Goal: Information Seeking & Learning: Learn about a topic

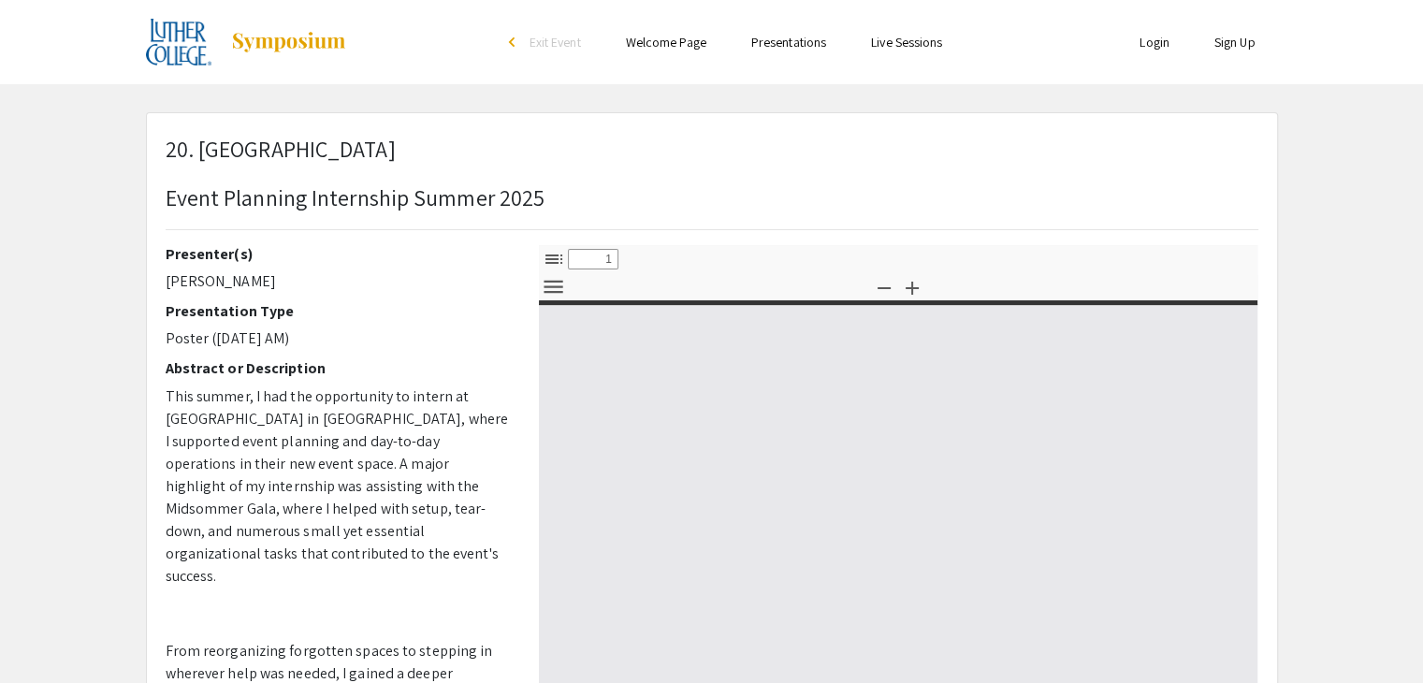
select select "custom"
type input "0"
select select "custom"
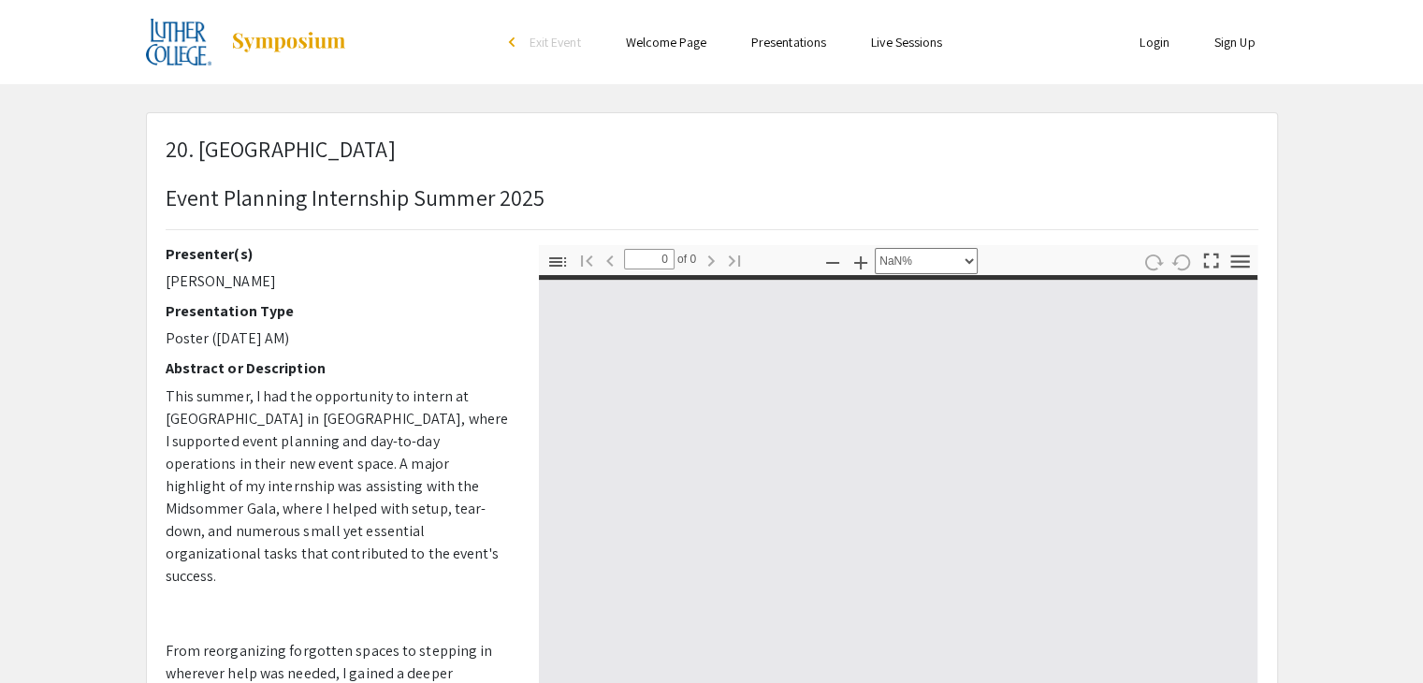
type input "1"
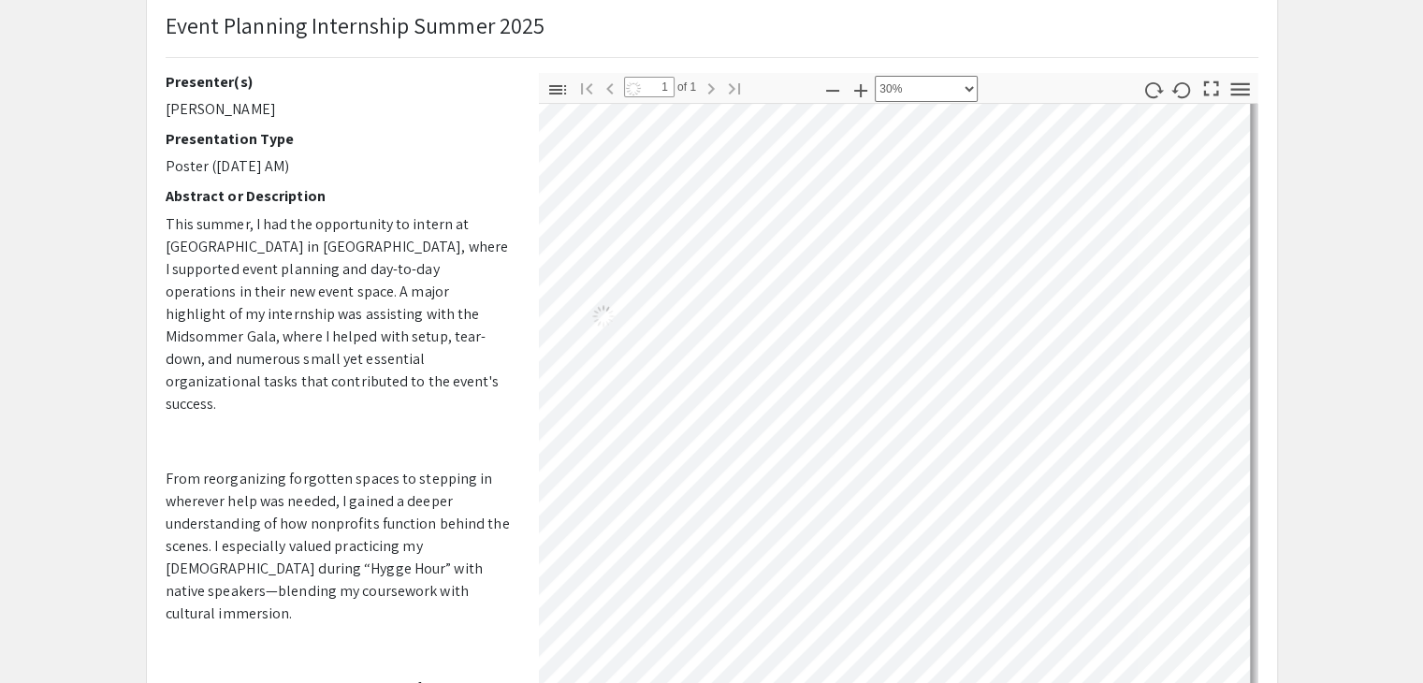
scroll to position [0, 46]
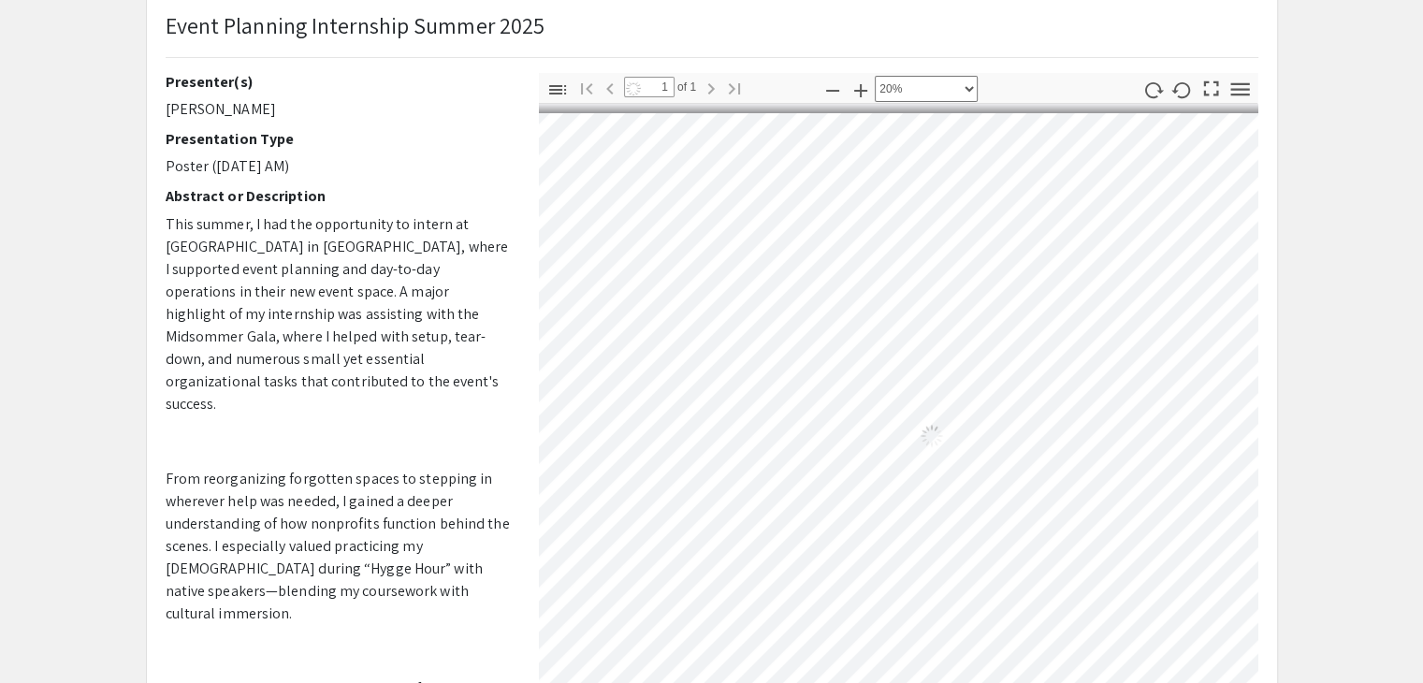
select select "custom"
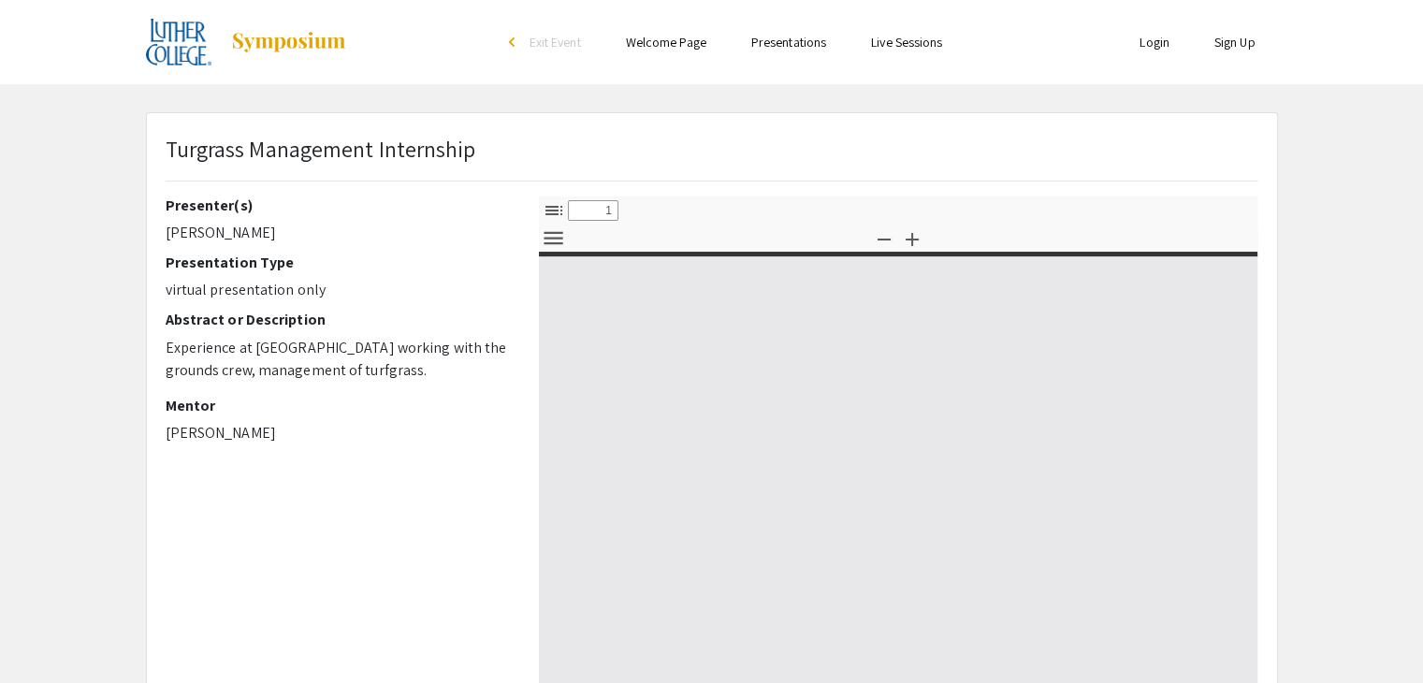
select select "custom"
type input "0"
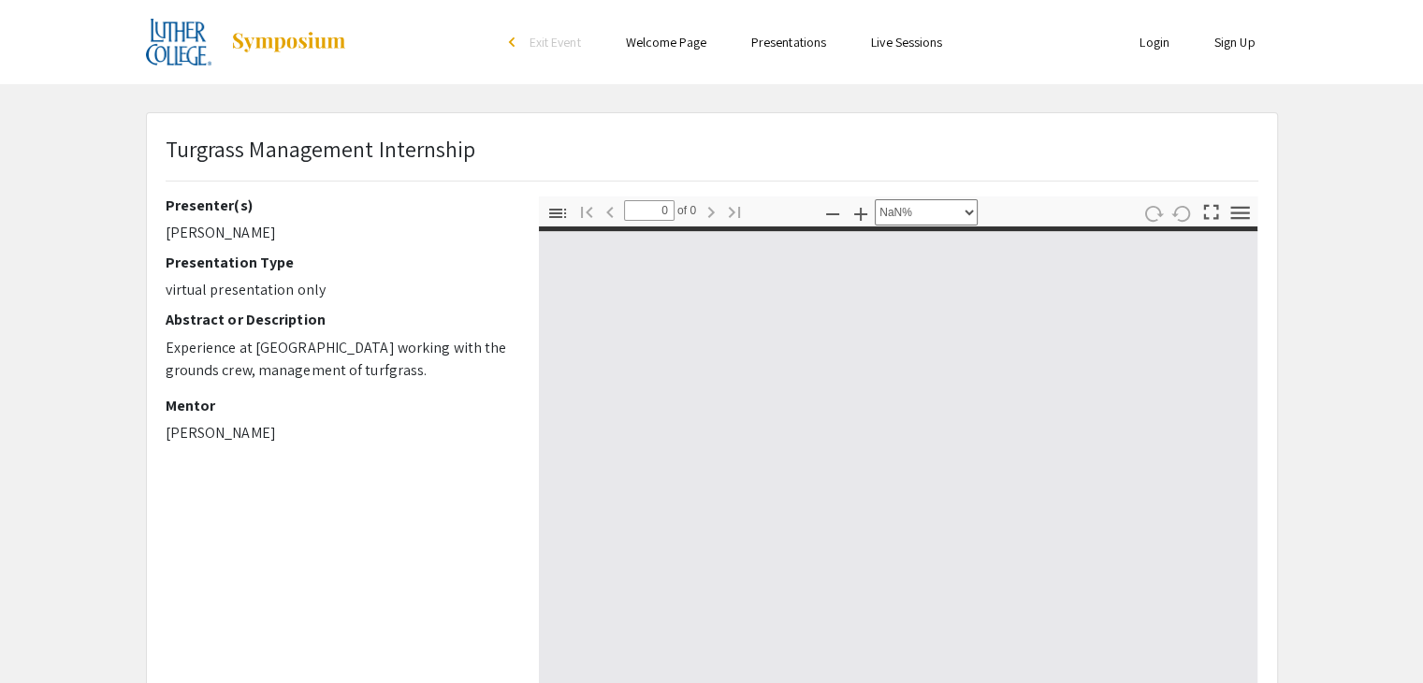
select select "auto"
type input "1"
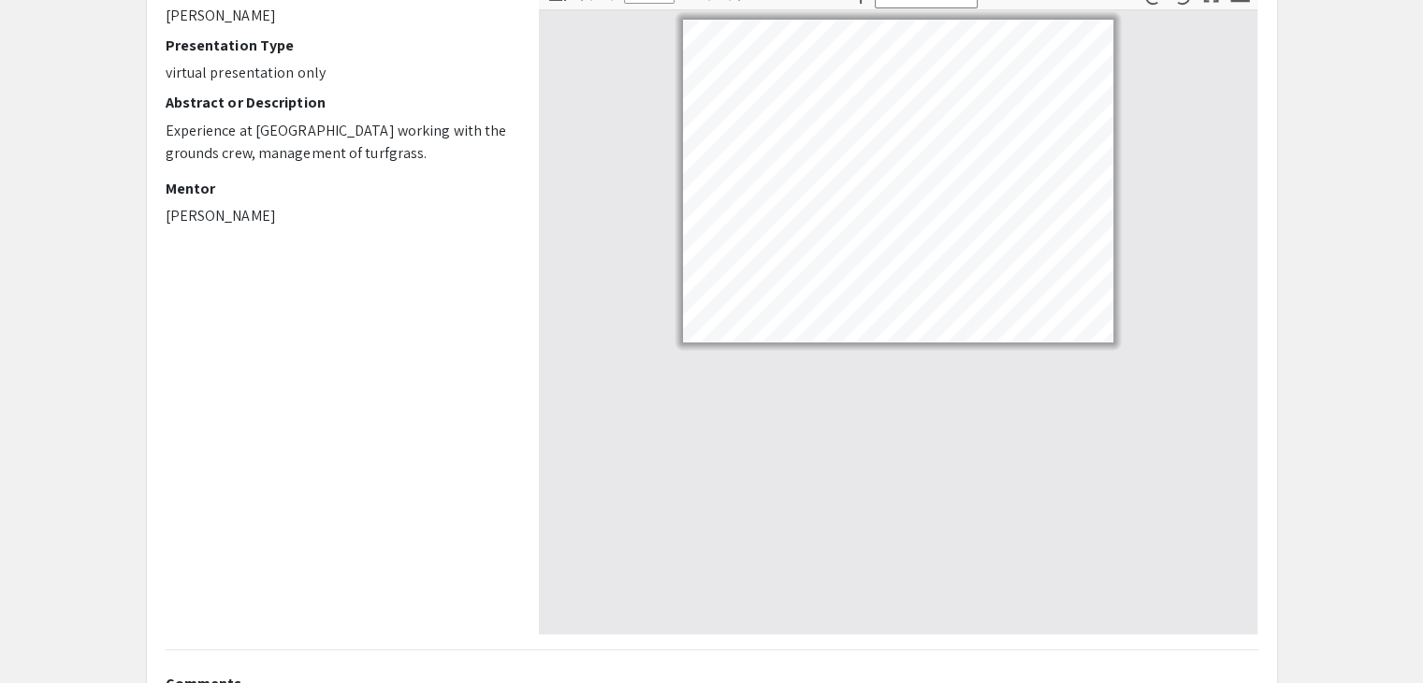
select select "custom"
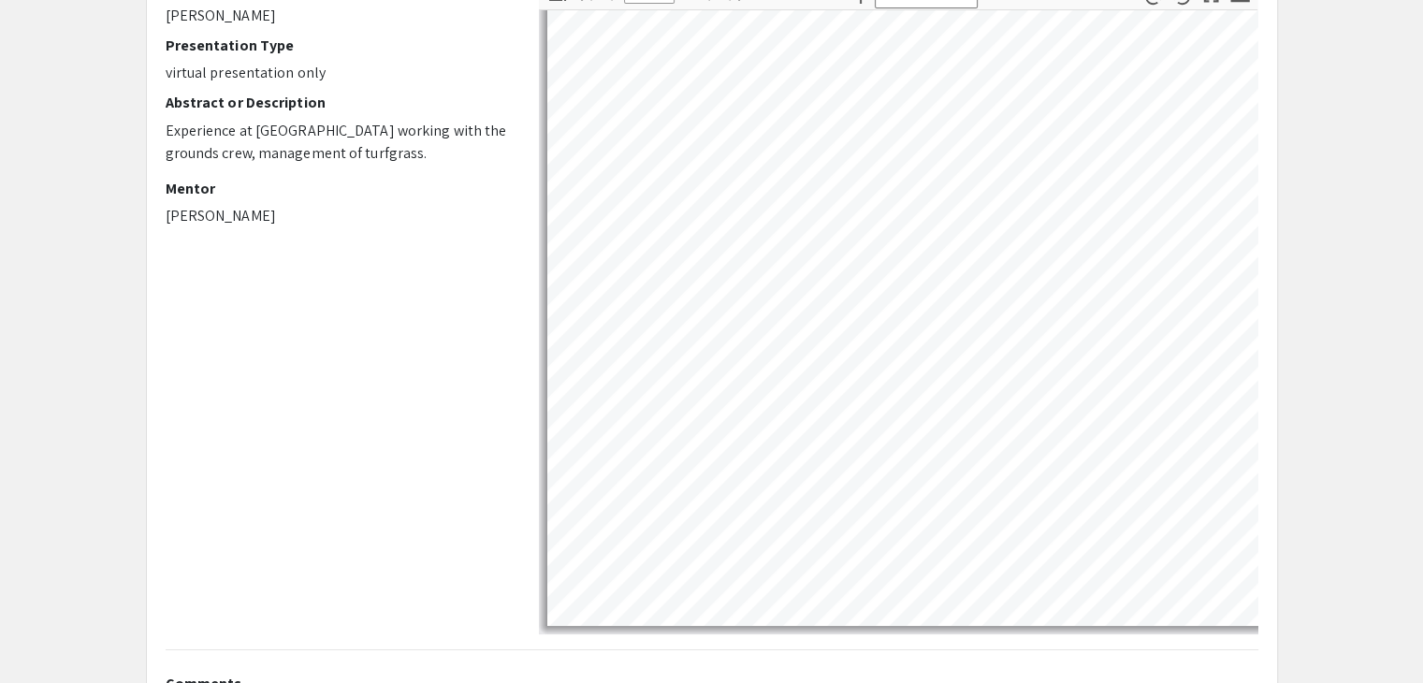
scroll to position [53, 0]
